Goal: Task Accomplishment & Management: Use online tool/utility

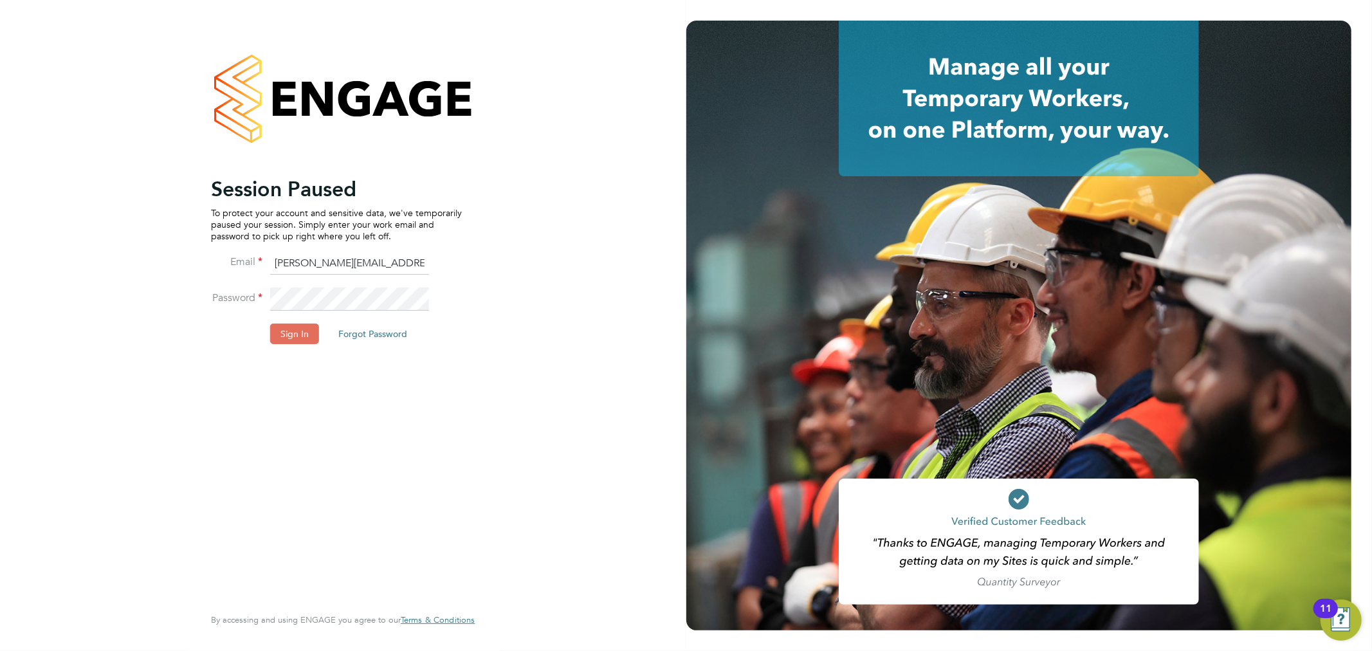
click at [273, 320] on li "Password" at bounding box center [336, 305] width 251 height 36
click at [282, 331] on button "Sign In" at bounding box center [294, 333] width 49 height 21
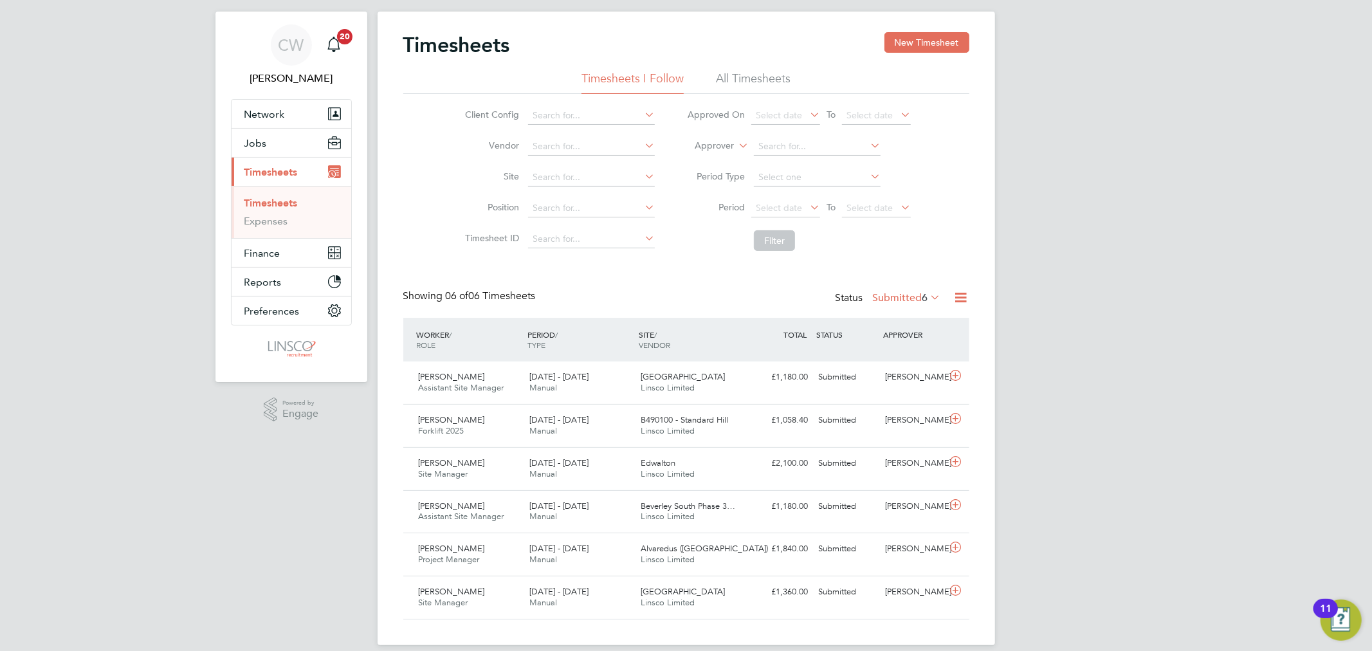
scroll to position [39, 0]
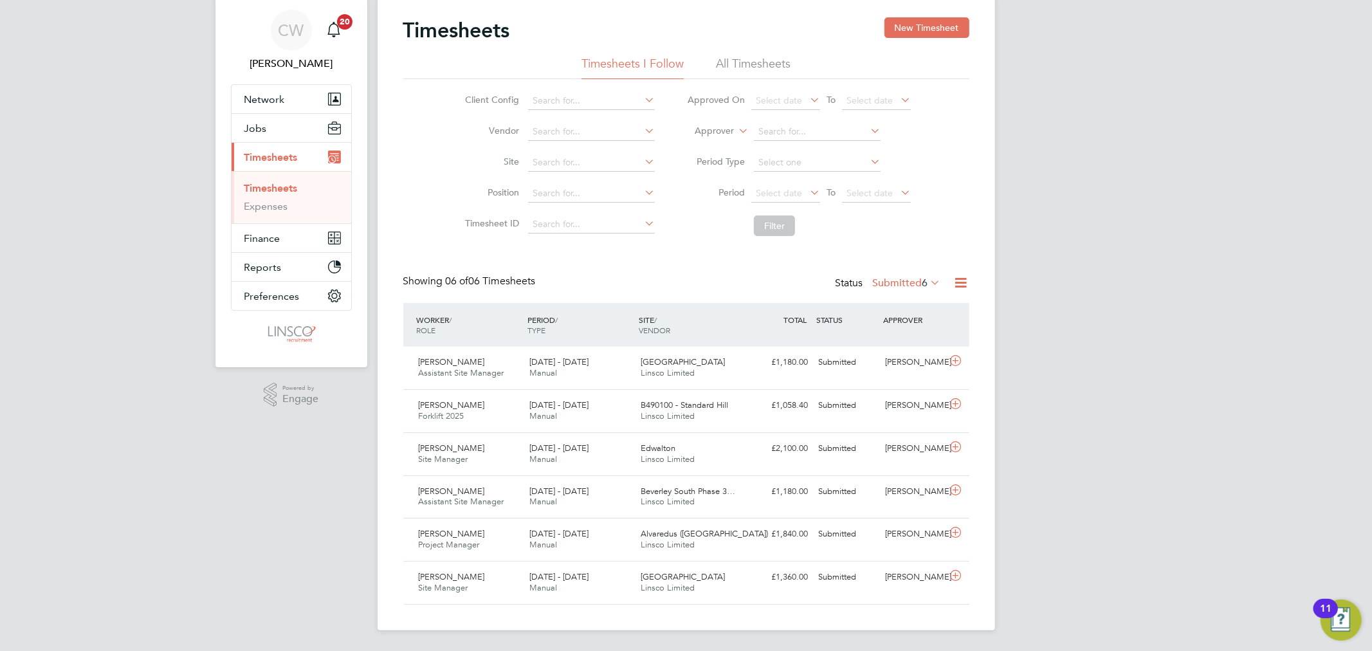
click at [763, 55] on div "Timesheets New Timesheet" at bounding box center [686, 36] width 566 height 39
click at [731, 50] on div "Timesheets New Timesheet" at bounding box center [686, 36] width 566 height 39
click at [738, 68] on li "All Timesheets" at bounding box center [753, 67] width 75 height 23
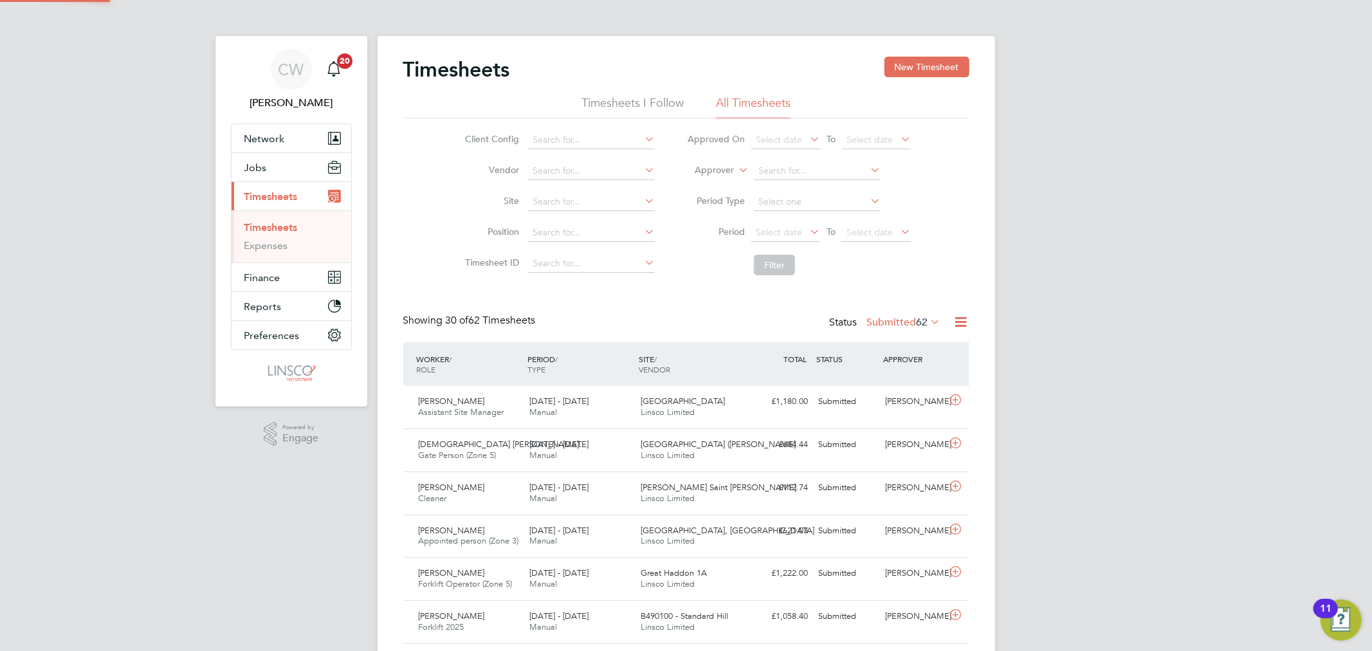
scroll to position [6, 7]
click at [783, 165] on input at bounding box center [817, 171] width 127 height 18
click at [815, 185] on li "Calum Mad den" at bounding box center [817, 188] width 128 height 17
type input "Calum Madden"
click at [779, 264] on button "Filter" at bounding box center [774, 265] width 41 height 21
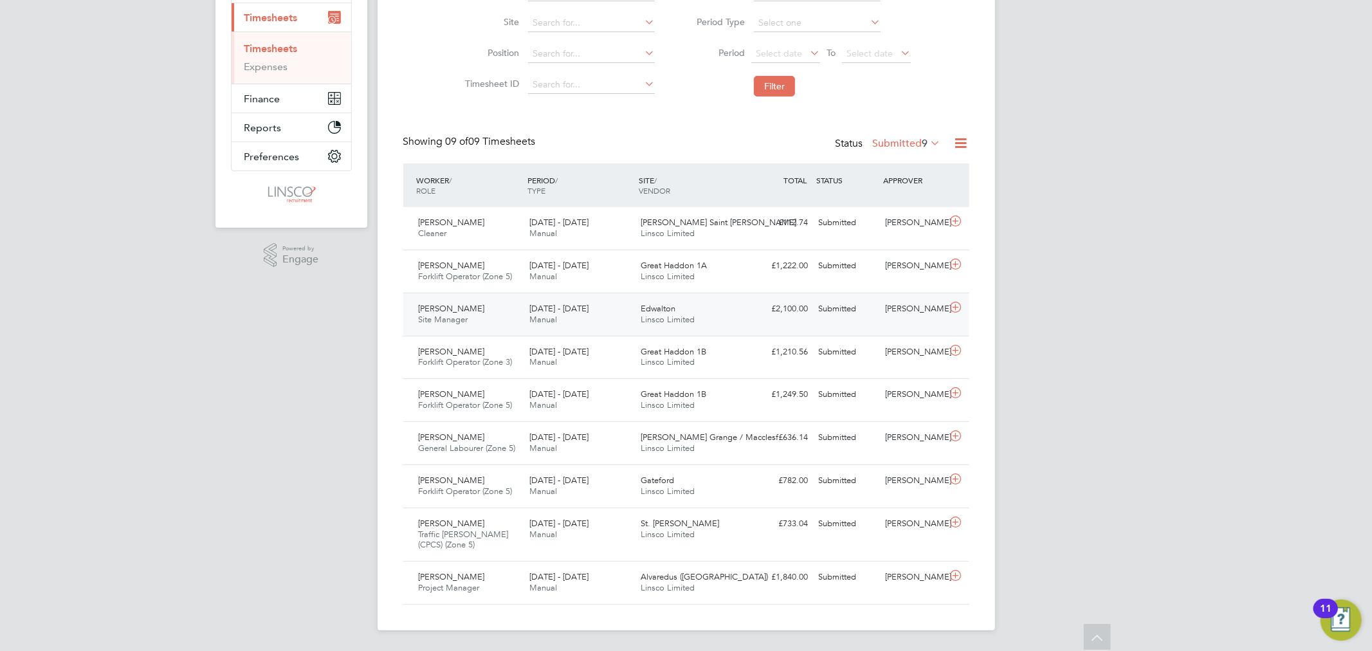
click at [699, 328] on div "Edwalton Linsco Limited" at bounding box center [690, 314] width 111 height 32
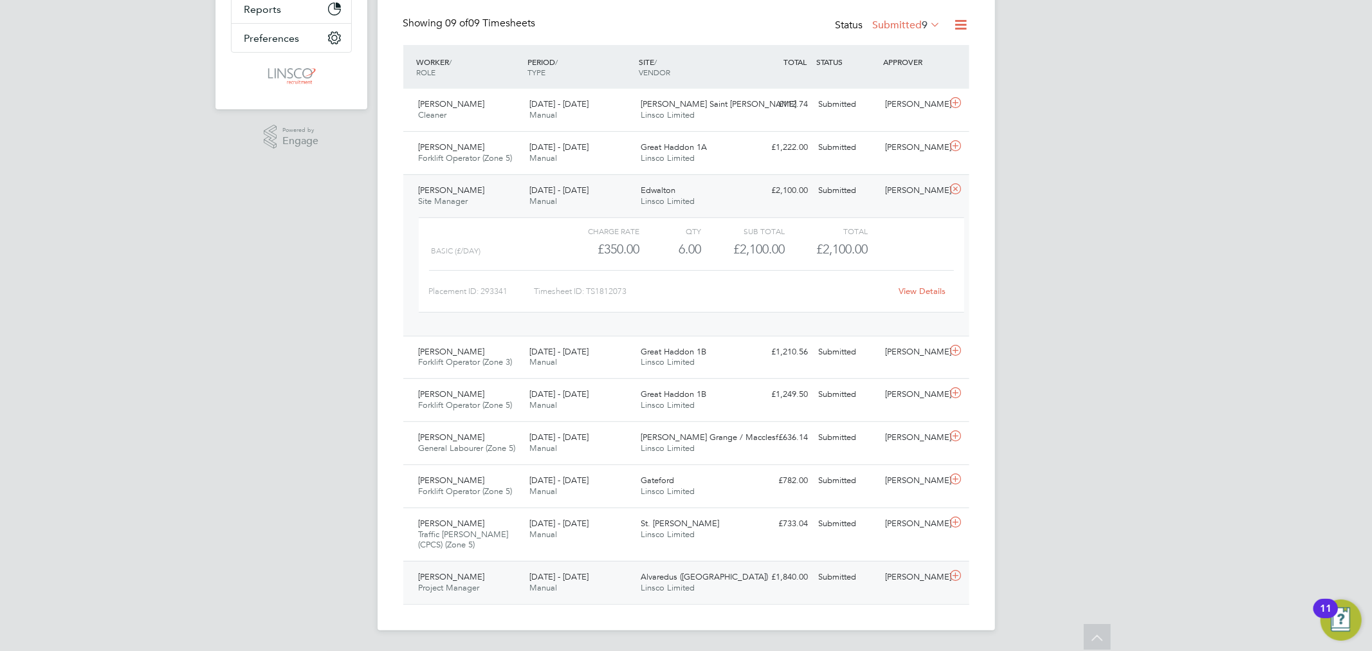
click at [729, 579] on div "Alvaredus (Fairham) Linsco Limited" at bounding box center [690, 583] width 111 height 32
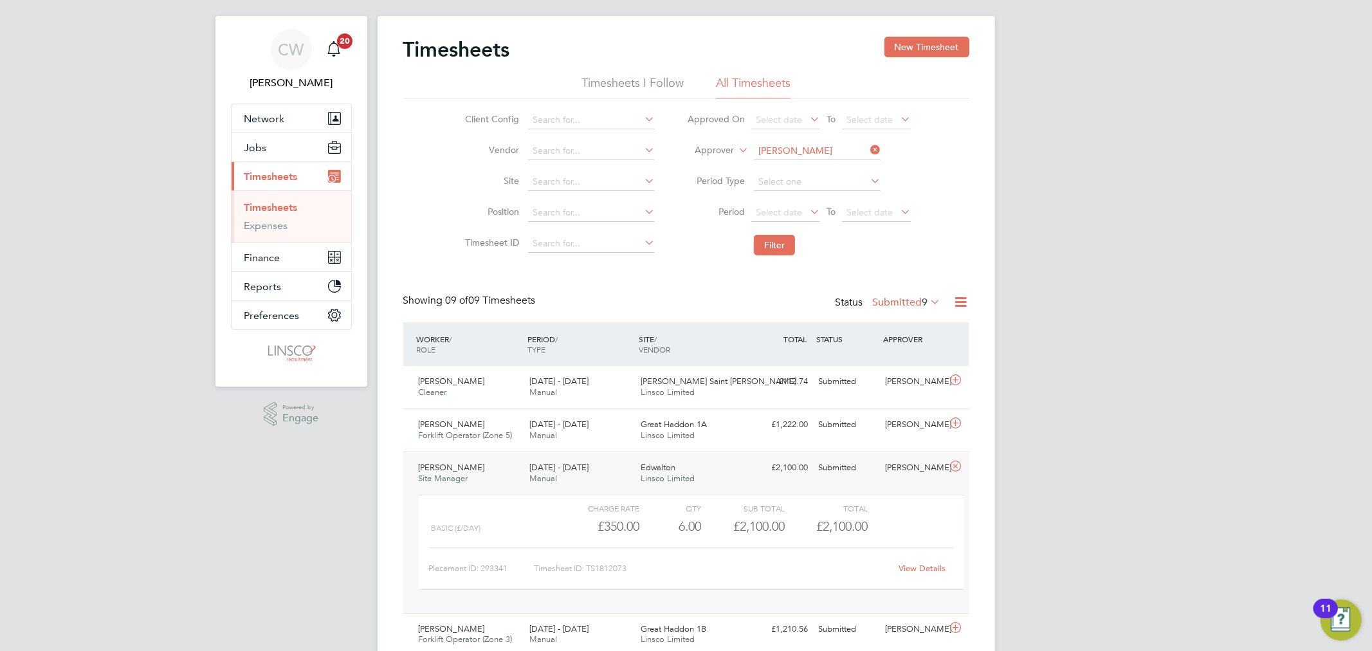
scroll to position [0, 0]
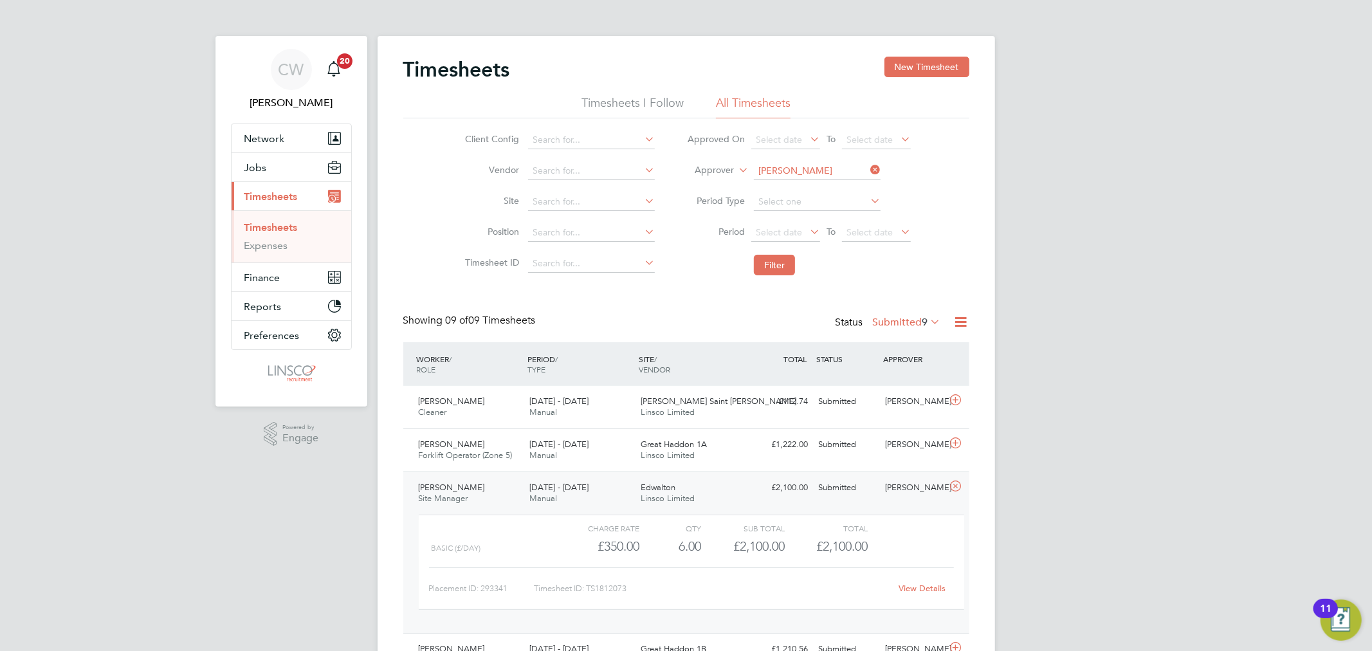
click at [671, 105] on li "Timesheets I Follow" at bounding box center [632, 106] width 102 height 23
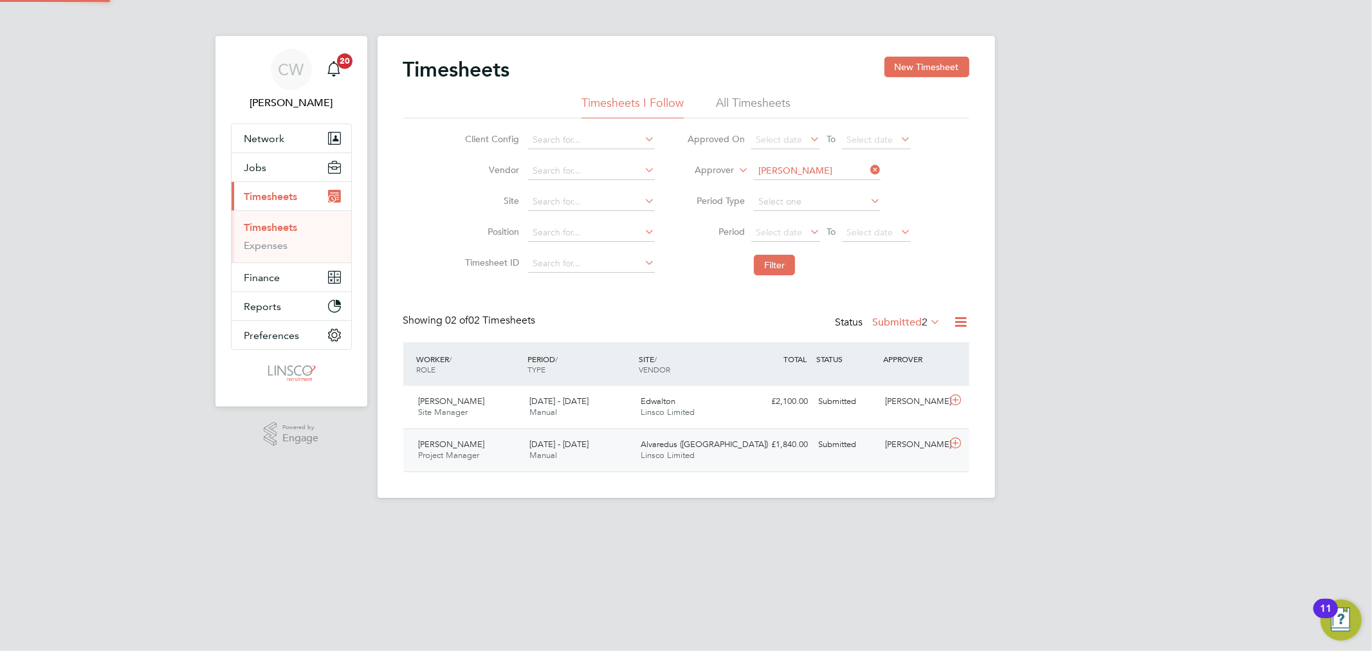
scroll to position [32, 112]
click at [868, 167] on icon at bounding box center [868, 170] width 0 height 18
click at [781, 264] on button "Filter" at bounding box center [774, 265] width 41 height 21
